Goal: Task Accomplishment & Management: Use online tool/utility

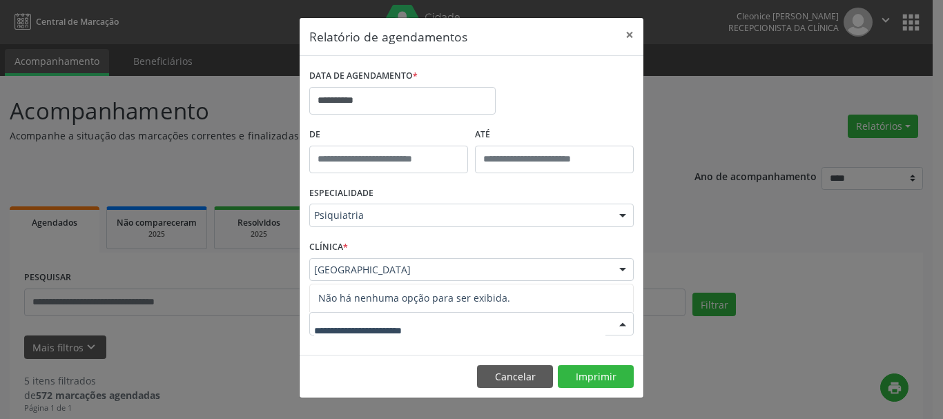
click at [504, 323] on div at bounding box center [471, 323] width 325 height 23
click at [632, 30] on button "×" at bounding box center [630, 35] width 28 height 34
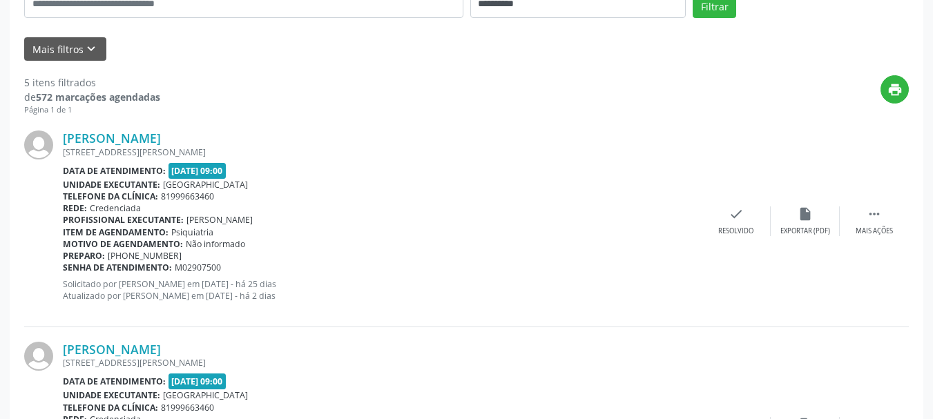
scroll to position [314, 0]
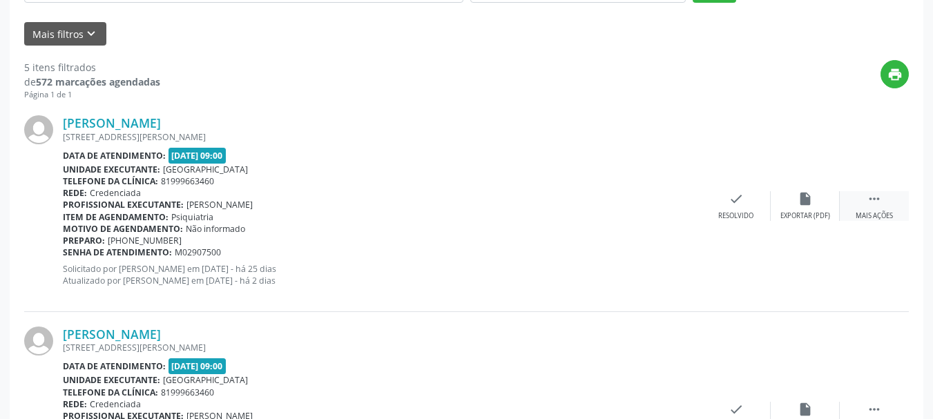
click at [893, 195] on div " Mais ações" at bounding box center [874, 206] width 69 height 30
click at [885, 208] on div " Menos ações" at bounding box center [874, 206] width 69 height 30
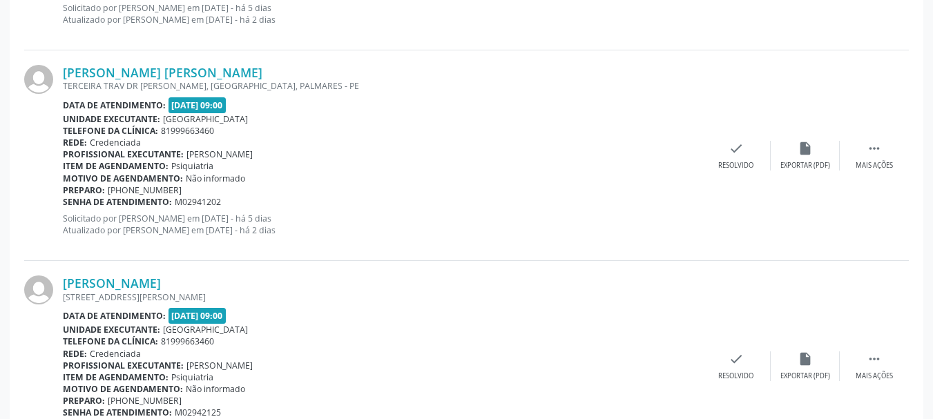
scroll to position [797, 0]
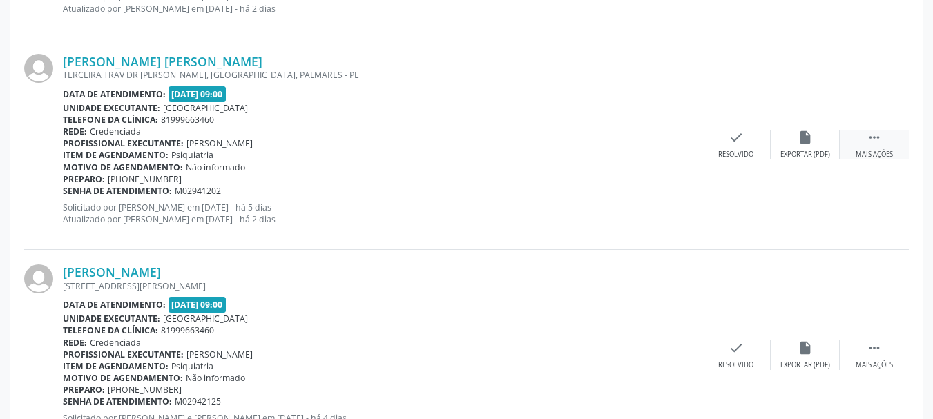
click at [869, 136] on icon "" at bounding box center [874, 137] width 15 height 15
click at [662, 137] on icon "print" at bounding box center [666, 137] width 15 height 15
click at [602, 137] on icon "insert_drive_file" at bounding box center [597, 137] width 15 height 15
click at [232, 151] on div "Item de agendamento: Psiquiatria" at bounding box center [279, 155] width 432 height 12
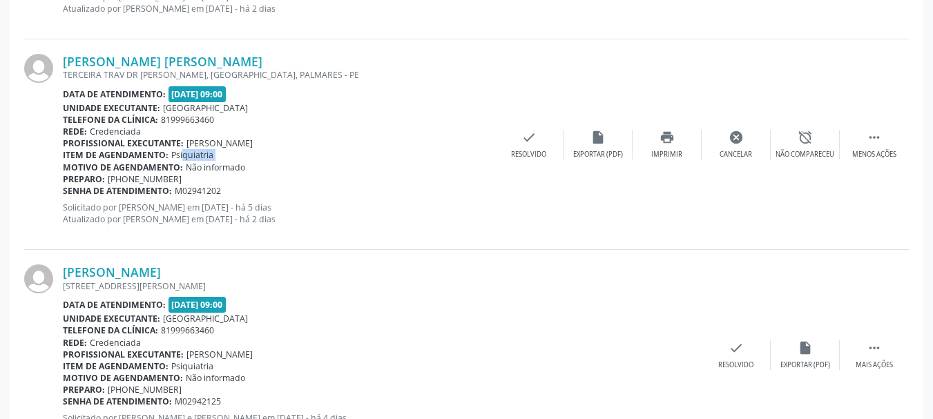
click at [234, 151] on div "Item de agendamento: Psiquiatria" at bounding box center [279, 155] width 432 height 12
click at [319, 167] on div "Motivo de agendamento: Não informado" at bounding box center [279, 168] width 432 height 12
click at [606, 146] on div "insert_drive_file Exportar (PDF)" at bounding box center [598, 145] width 69 height 30
click at [887, 146] on div " Menos ações" at bounding box center [874, 145] width 69 height 30
click at [798, 141] on icon "insert_drive_file" at bounding box center [805, 137] width 15 height 15
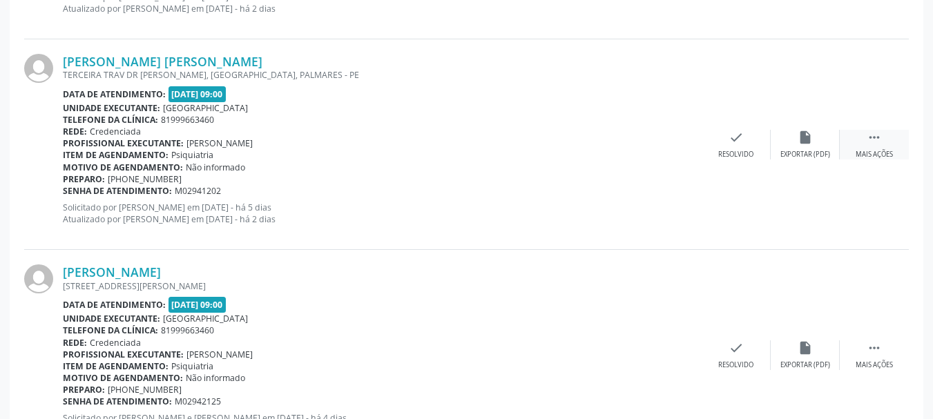
click at [876, 134] on icon "" at bounding box center [874, 137] width 15 height 15
click at [869, 156] on div "Menos ações" at bounding box center [874, 155] width 44 height 10
